Goal: Transaction & Acquisition: Purchase product/service

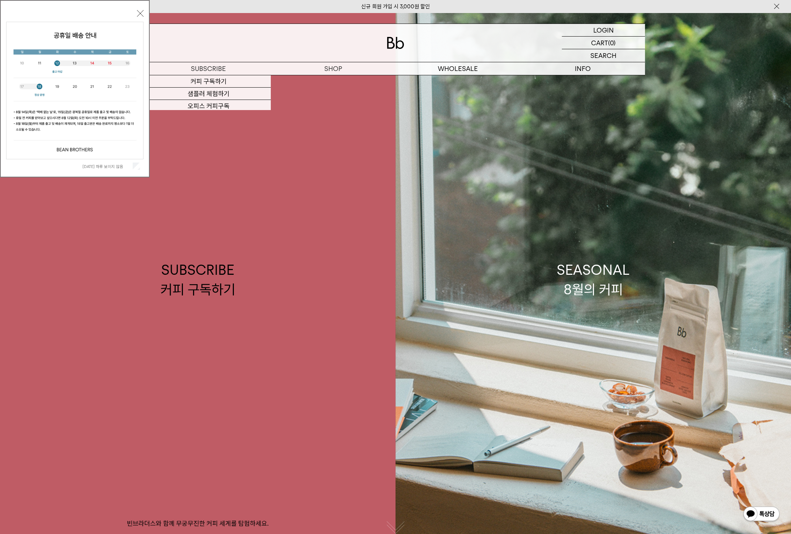
click at [142, 13] on button "닫기" at bounding box center [140, 13] width 7 height 7
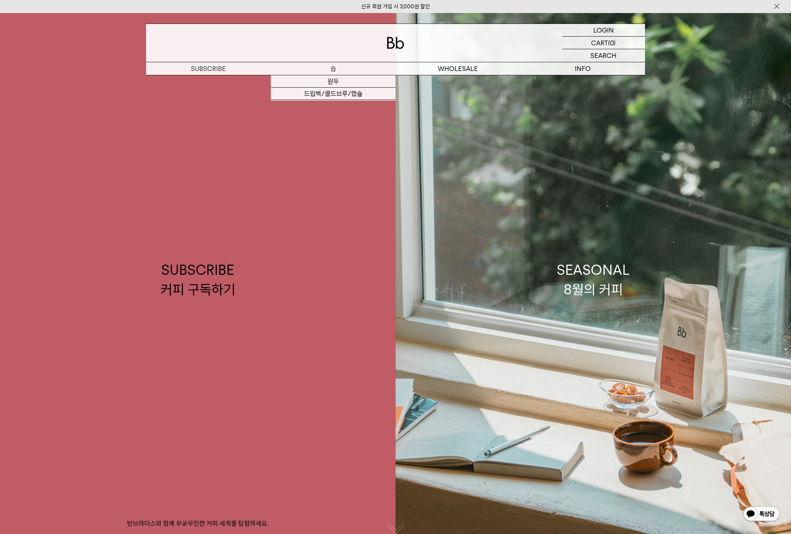
click at [331, 64] on p "숍" at bounding box center [333, 68] width 125 height 13
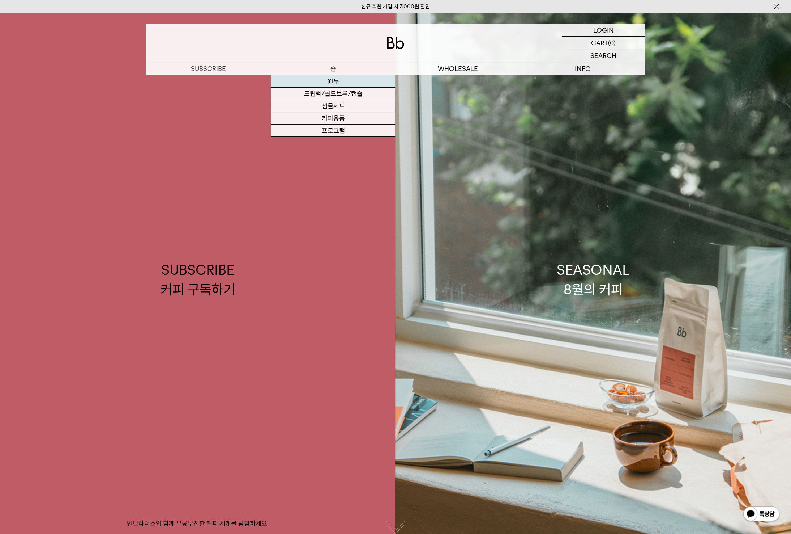
click at [334, 78] on link "원두" at bounding box center [333, 81] width 125 height 12
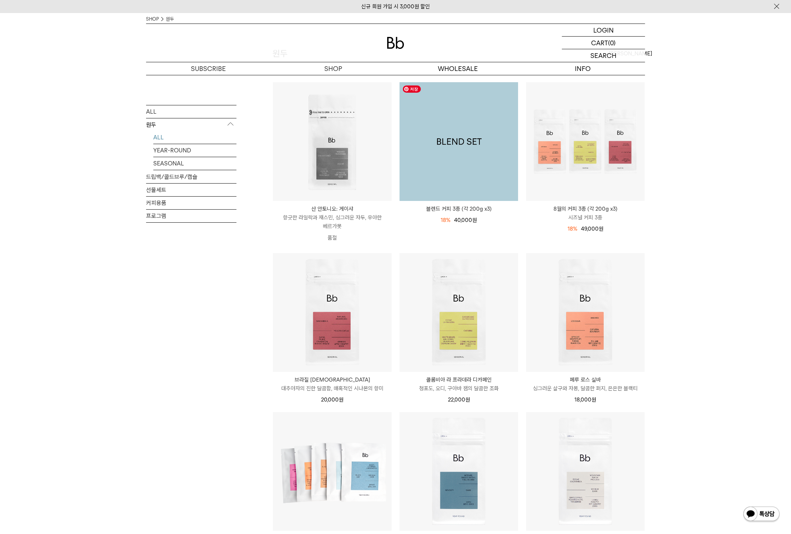
scroll to position [62, 0]
click at [472, 147] on img at bounding box center [459, 142] width 119 height 119
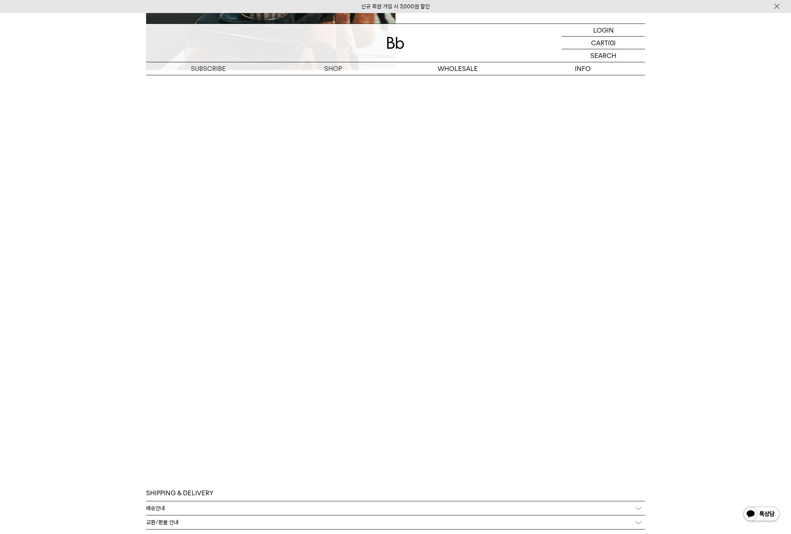
scroll to position [2279, 0]
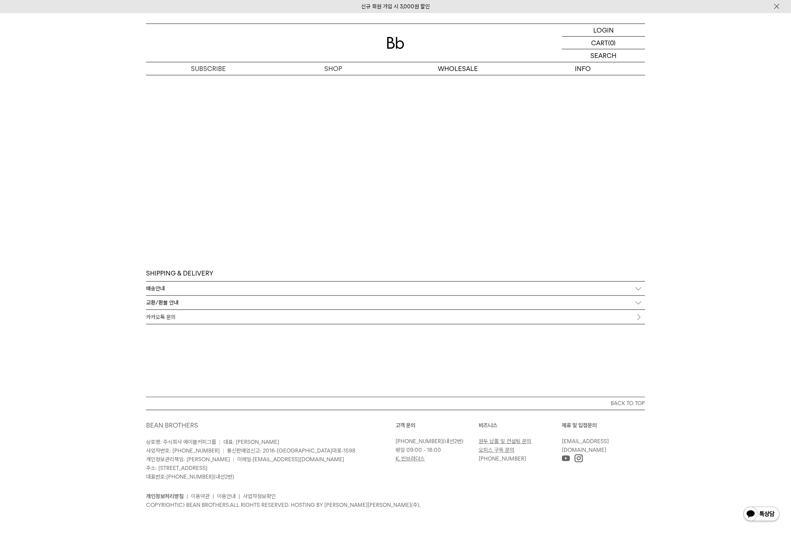
click at [160, 288] on p "배송안내" at bounding box center [155, 288] width 19 height 7
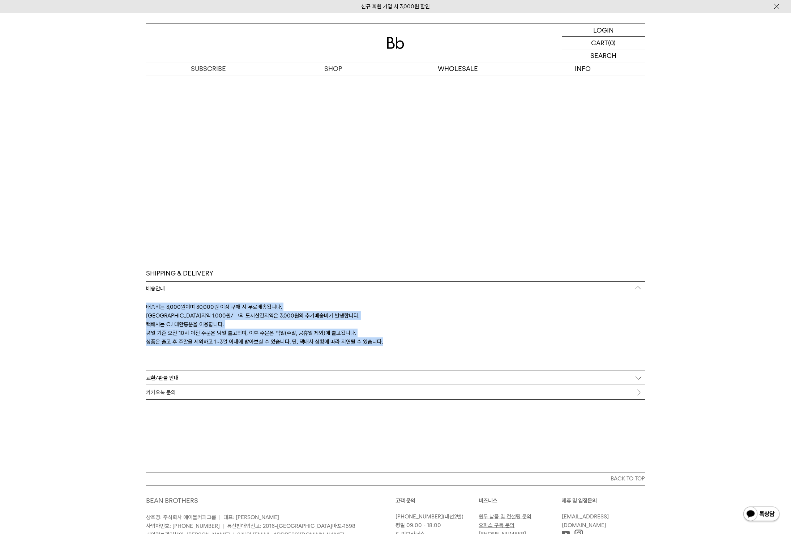
drag, startPoint x: 147, startPoint y: 306, endPoint x: 386, endPoint y: 339, distance: 241.7
click at [386, 339] on div "배송비는 3,000원이며 30,000원 이상 구매 시 무료배송됩니다. 제주지역 1,000원/ 그외 도서산간지역은 3,000원의 추가배송비가 발…" at bounding box center [395, 332] width 499 height 75
copy div "배송비는 3,000원이며 30,000원 이상 구매 시 무료배송됩니다. 제주지역 1,000원/ 그외 도서산간지역은 3,000원의 추가배송비가 발…"
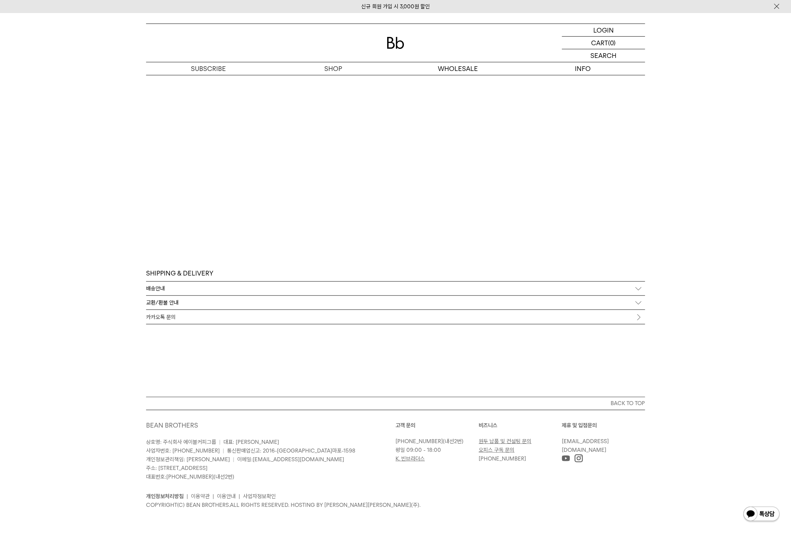
click at [190, 287] on div "배송안내" at bounding box center [395, 288] width 499 height 14
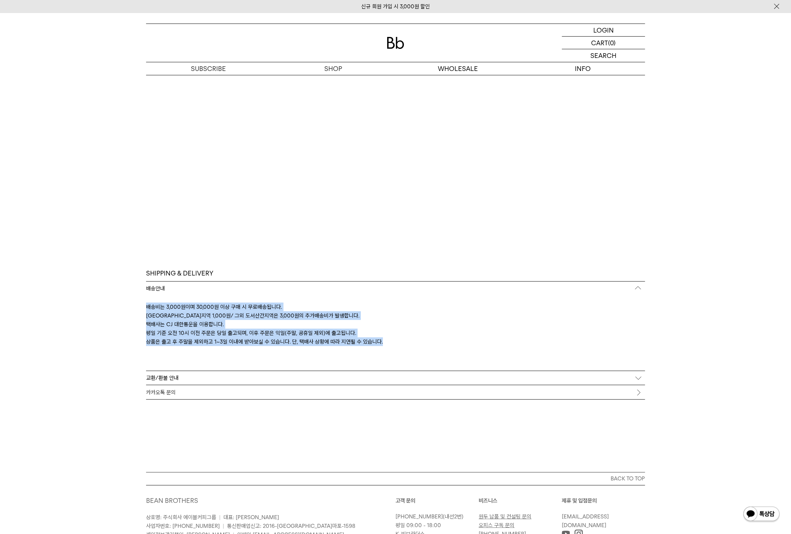
drag, startPoint x: 398, startPoint y: 338, endPoint x: 144, endPoint y: 309, distance: 254.9
copy div "배송비는 3,000원이며 30,000원 이상 구매 시 무료배송됩니다. 제주지역 1,000원/ 그외 도서산간지역은 3,000원의 추가배송비가 발…"
